Goal: Task Accomplishment & Management: Manage account settings

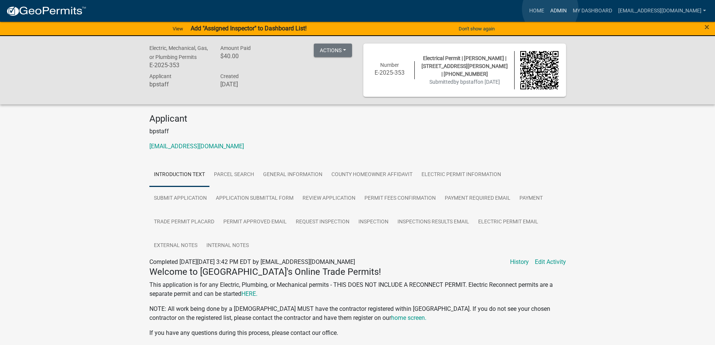
click at [550, 9] on link "Admin" at bounding box center [558, 11] width 23 height 14
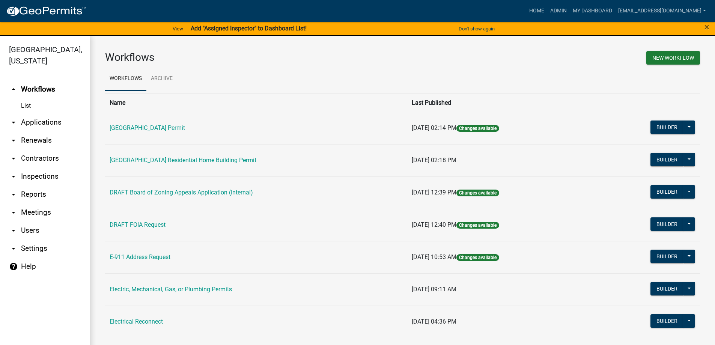
click at [42, 123] on link "arrow_drop_down Applications" at bounding box center [45, 122] width 90 height 18
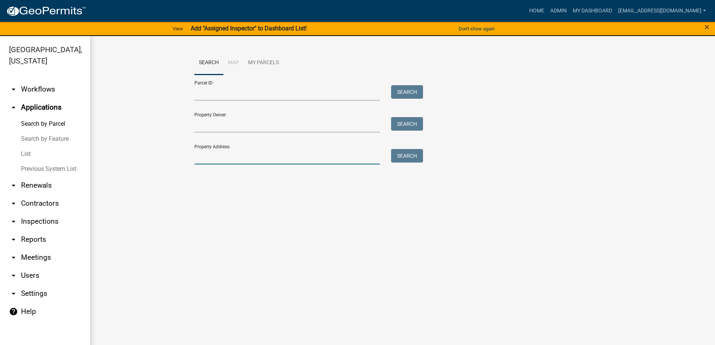
click at [214, 156] on input "Property Address:" at bounding box center [287, 156] width 186 height 15
type input "107 main"
click at [405, 154] on button "Search" at bounding box center [407, 156] width 32 height 14
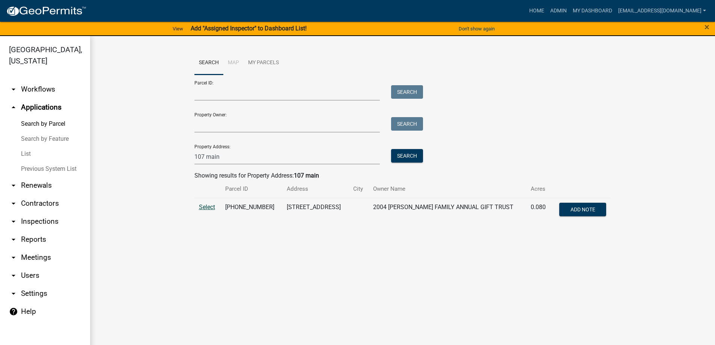
click at [209, 206] on span "Select" at bounding box center [207, 206] width 16 height 7
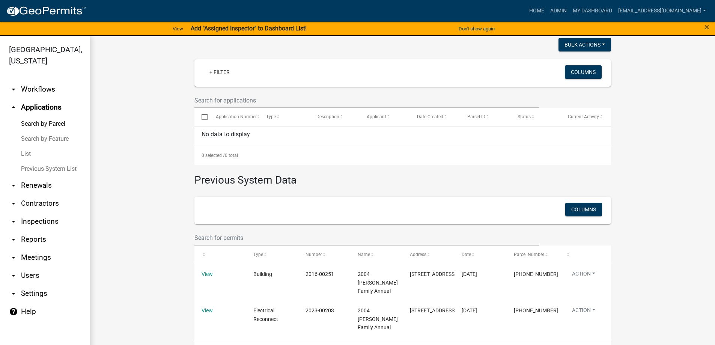
scroll to position [194, 0]
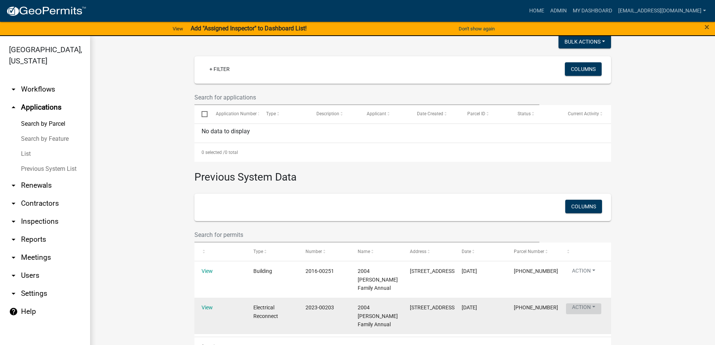
click at [580, 303] on button "Action" at bounding box center [583, 308] width 35 height 11
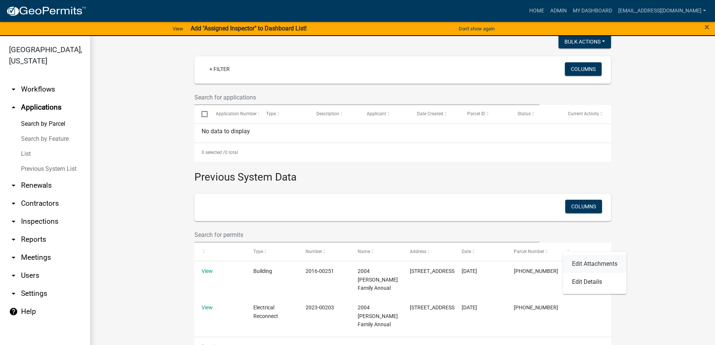
click at [585, 261] on link "Edit Attachments" at bounding box center [594, 264] width 63 height 18
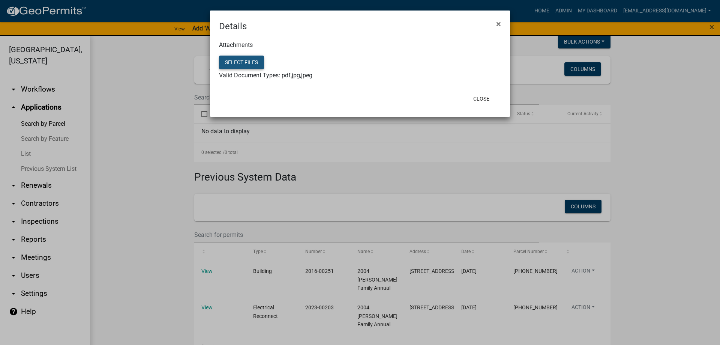
click at [242, 60] on button "Select files" at bounding box center [241, 63] width 45 height 14
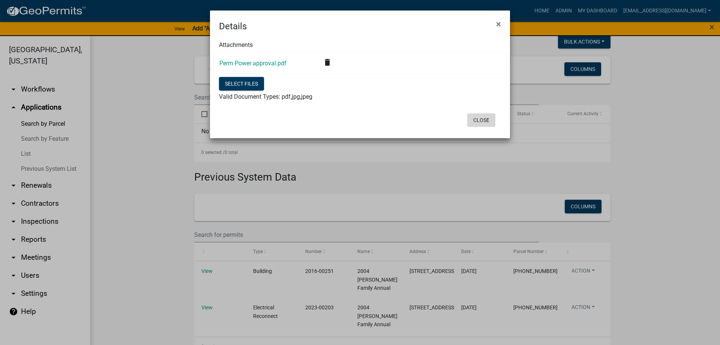
click at [479, 119] on button "Close" at bounding box center [482, 120] width 28 height 14
